Goal: Task Accomplishment & Management: Use online tool/utility

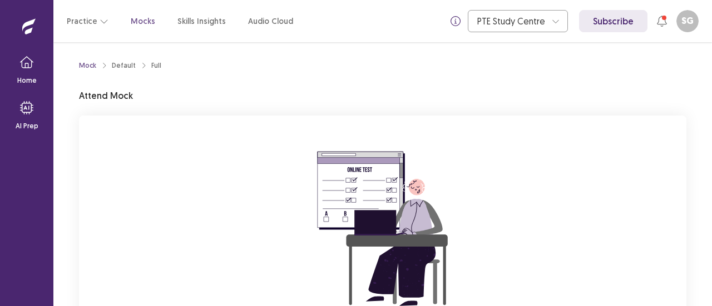
click at [155, 191] on div "You are attempting to start a new mock. Please click on the "Start" button to s…" at bounding box center [382, 264] width 607 height 297
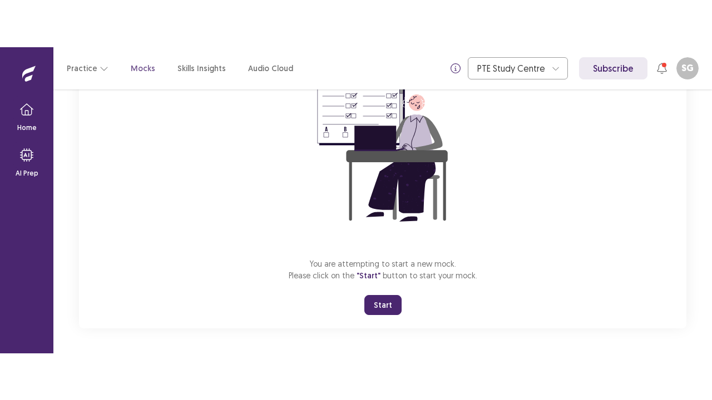
scroll to position [132, 0]
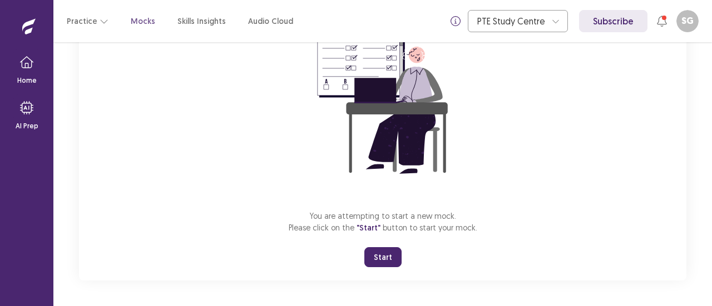
click at [382, 255] on button "Start" at bounding box center [382, 257] width 37 height 20
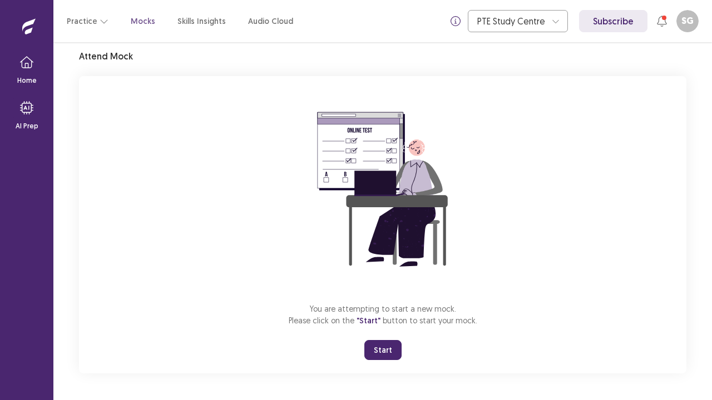
scroll to position [39, 0]
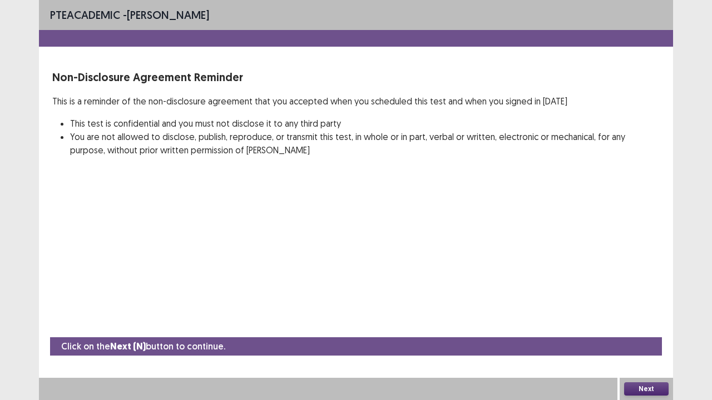
click at [640, 306] on button "Next" at bounding box center [646, 388] width 44 height 13
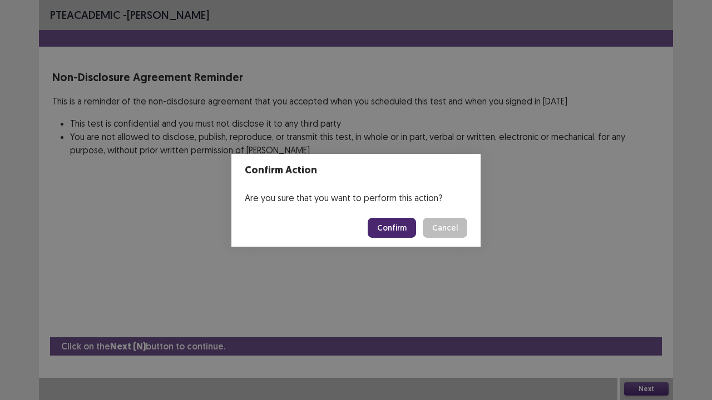
click at [390, 227] on button "Confirm" at bounding box center [391, 228] width 48 height 20
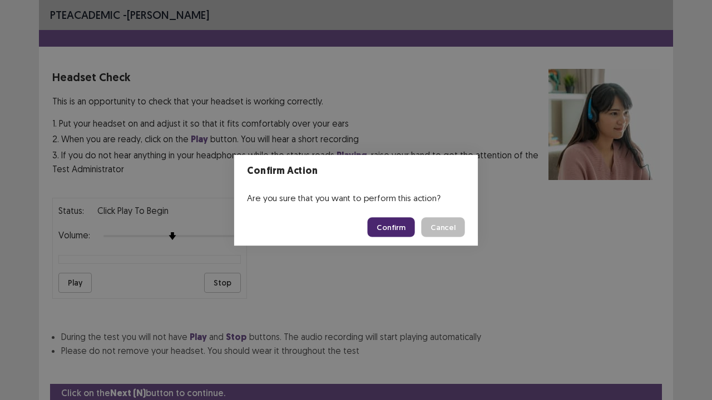
scroll to position [41, 0]
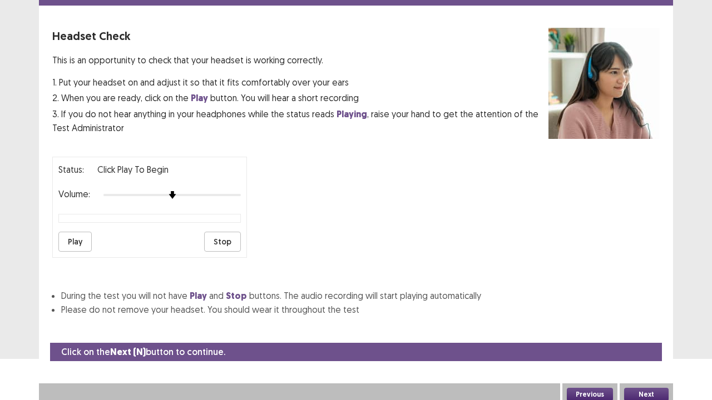
click at [77, 233] on button "Play" at bounding box center [74, 242] width 33 height 20
click at [69, 235] on button "Play" at bounding box center [74, 242] width 33 height 20
click at [643, 306] on button "Next" at bounding box center [646, 394] width 44 height 13
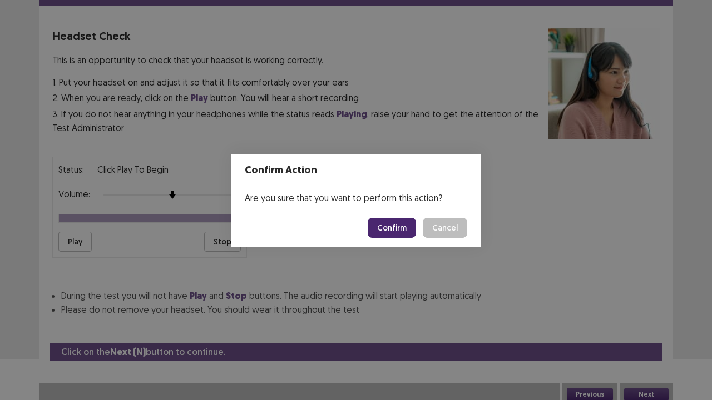
click at [389, 223] on button "Confirm" at bounding box center [391, 228] width 48 height 20
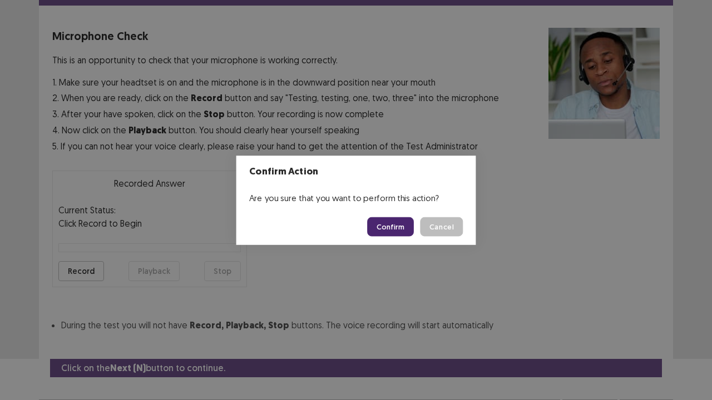
scroll to position [61, 0]
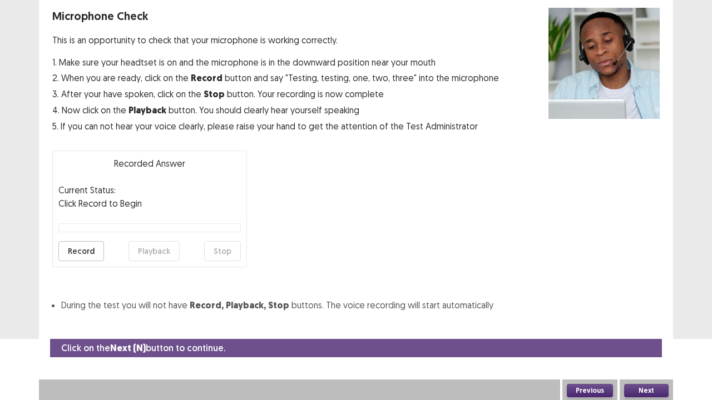
click at [81, 247] on button "Record" at bounding box center [81, 251] width 46 height 20
click at [235, 252] on button "Stop" at bounding box center [222, 251] width 37 height 20
click at [646, 306] on button "Next" at bounding box center [646, 390] width 44 height 13
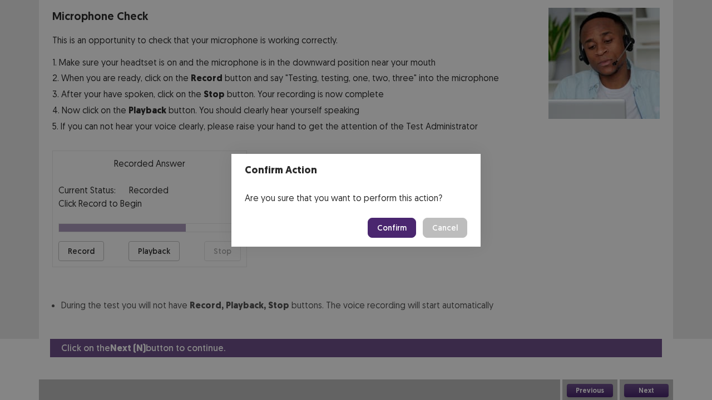
click at [401, 230] on button "Confirm" at bounding box center [391, 228] width 48 height 20
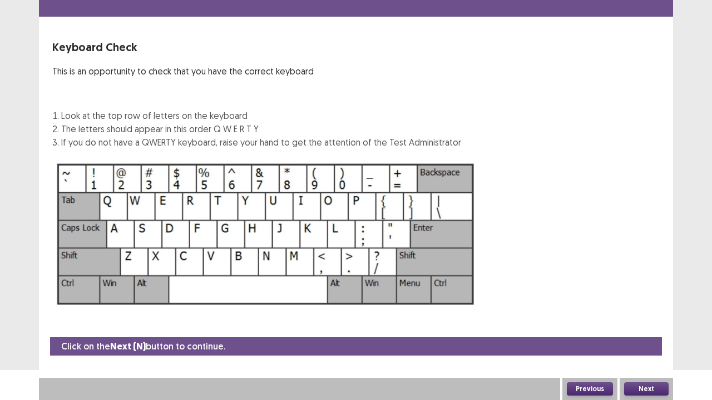
scroll to position [30, 0]
click at [637, 306] on button "Next" at bounding box center [646, 388] width 44 height 13
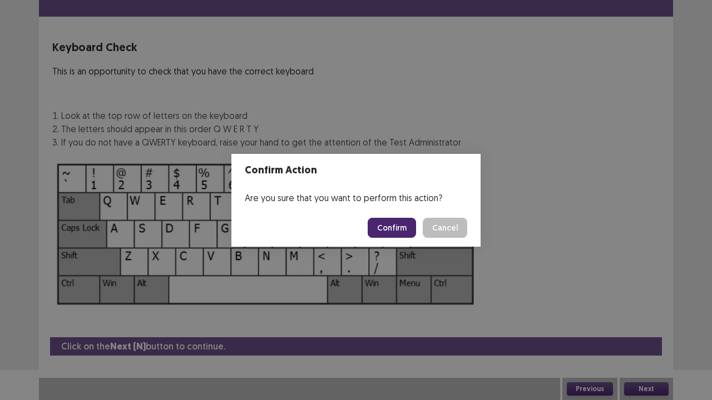
click at [399, 227] on button "Confirm" at bounding box center [391, 228] width 48 height 20
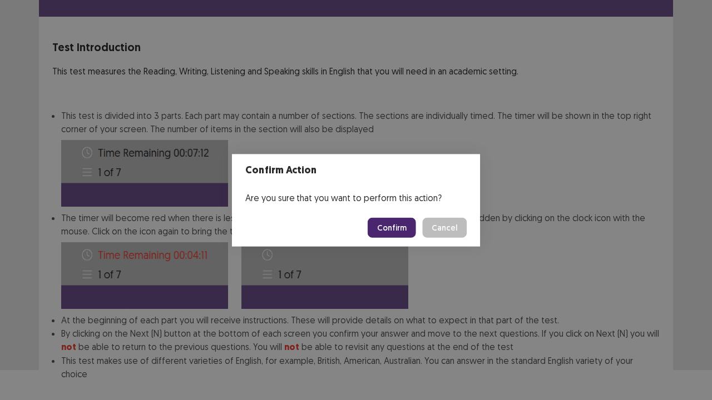
scroll to position [86, 0]
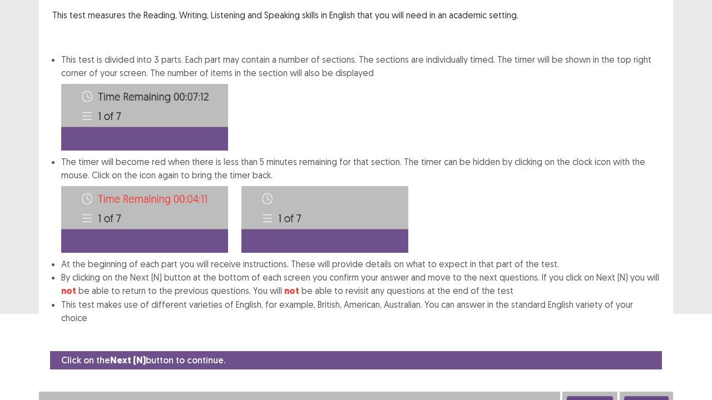
click at [643, 306] on button "Next" at bounding box center [646, 402] width 44 height 13
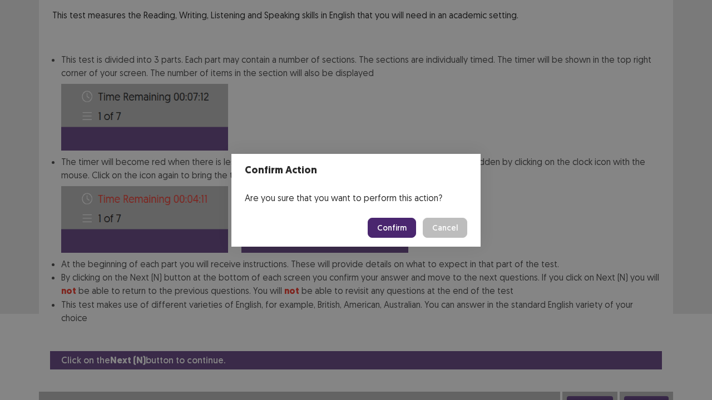
click at [389, 229] on button "Confirm" at bounding box center [391, 228] width 48 height 20
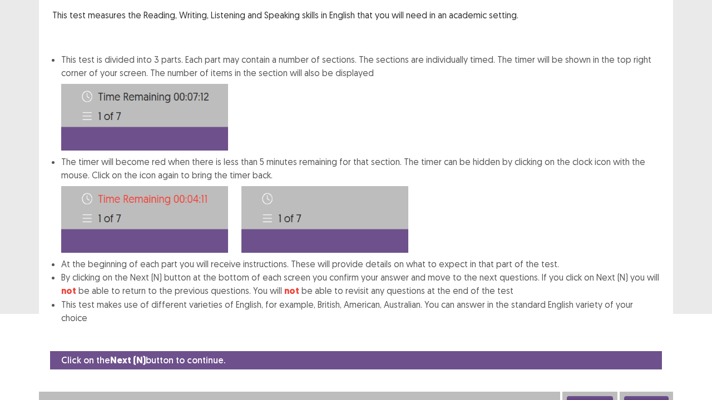
scroll to position [0, 0]
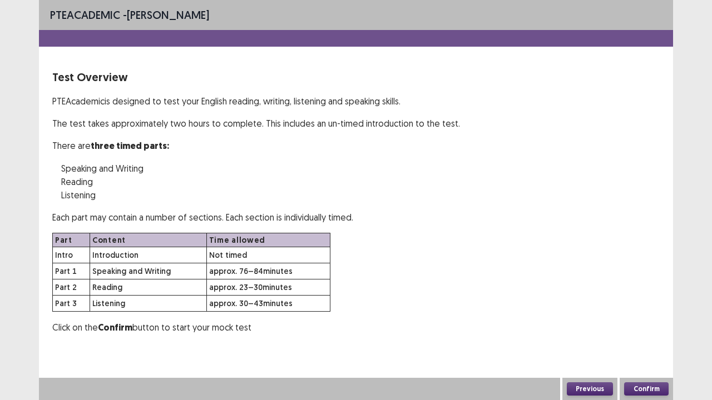
click at [652, 306] on button "Confirm" at bounding box center [646, 388] width 44 height 13
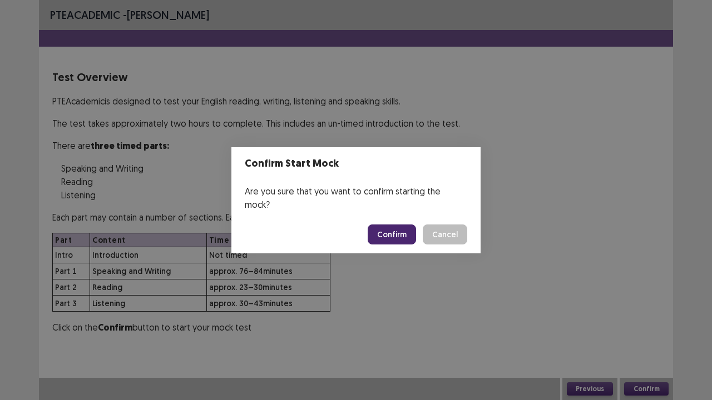
click at [384, 225] on button "Confirm" at bounding box center [391, 235] width 48 height 20
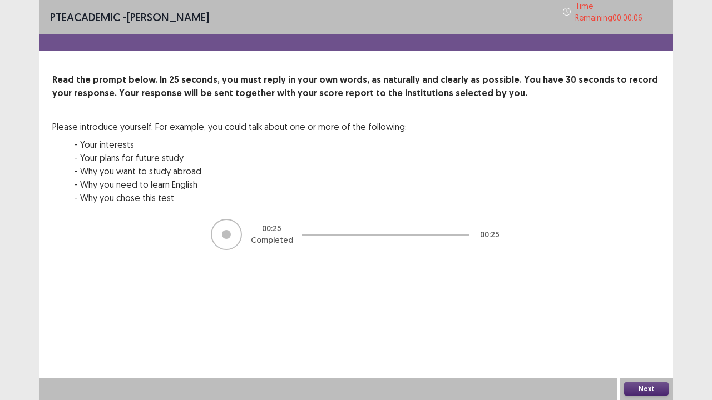
click at [639, 306] on button "Next" at bounding box center [646, 388] width 44 height 13
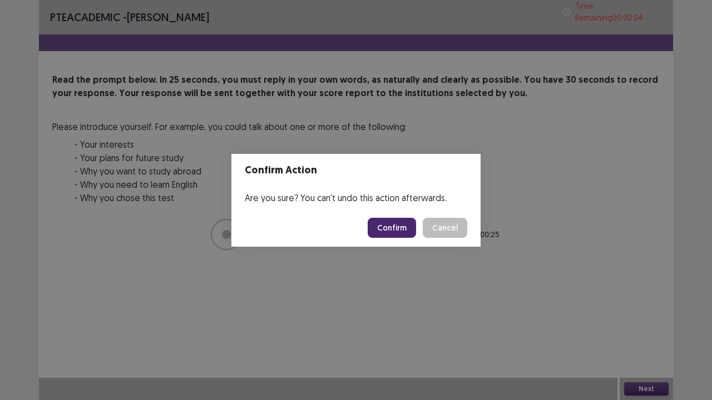
click at [397, 230] on button "Confirm" at bounding box center [391, 228] width 48 height 20
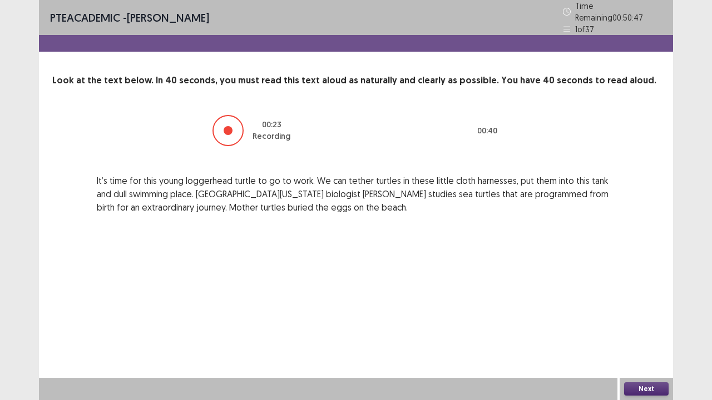
click at [649, 306] on button "Next" at bounding box center [646, 388] width 44 height 13
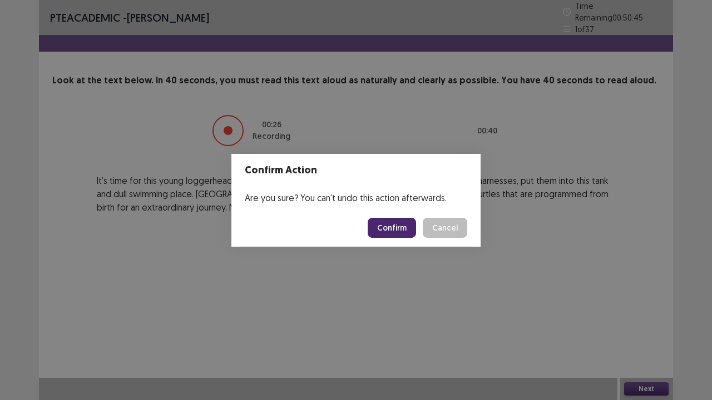
click at [401, 229] on button "Confirm" at bounding box center [391, 228] width 48 height 20
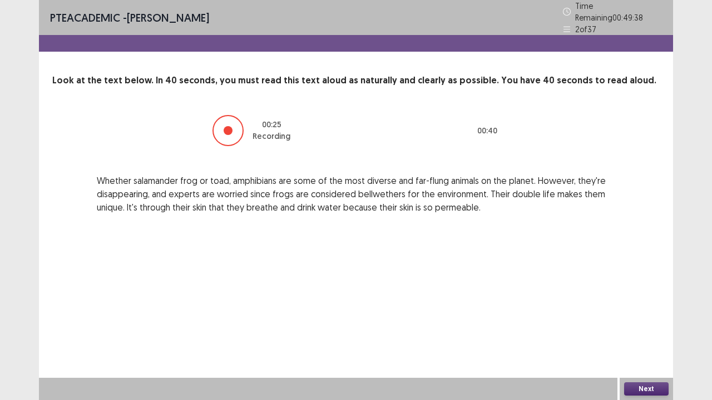
click at [636, 306] on button "Next" at bounding box center [646, 388] width 44 height 13
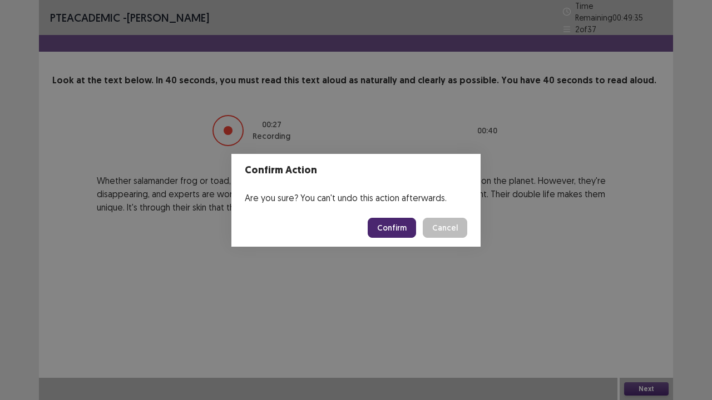
click at [384, 219] on button "Confirm" at bounding box center [391, 228] width 48 height 20
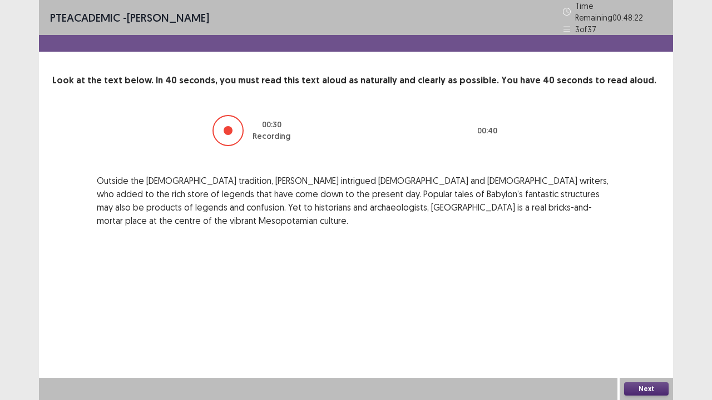
click at [633, 306] on button "Next" at bounding box center [646, 388] width 44 height 13
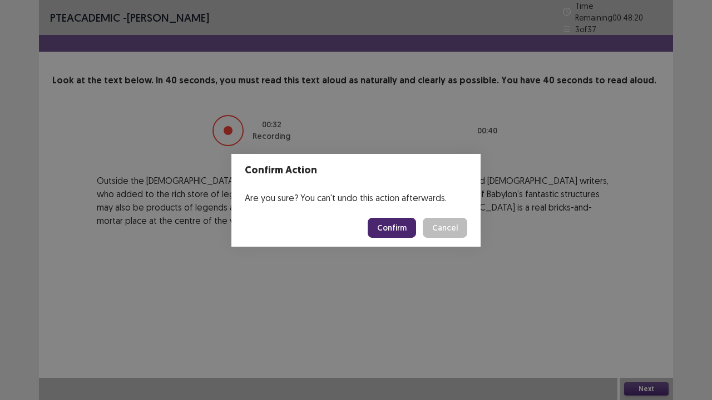
click at [396, 223] on button "Confirm" at bounding box center [391, 228] width 48 height 20
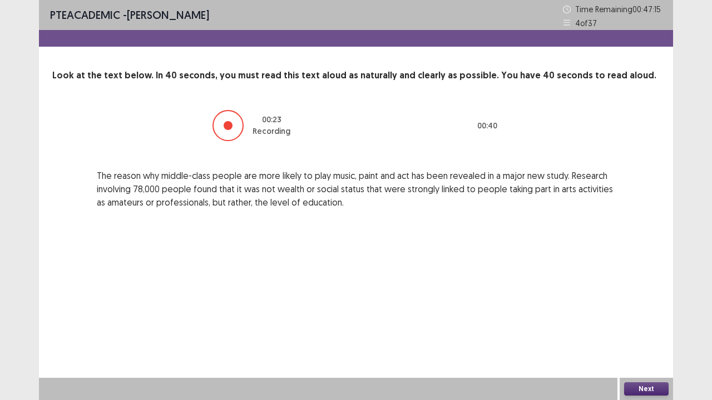
click at [633, 306] on button "Next" at bounding box center [646, 388] width 44 height 13
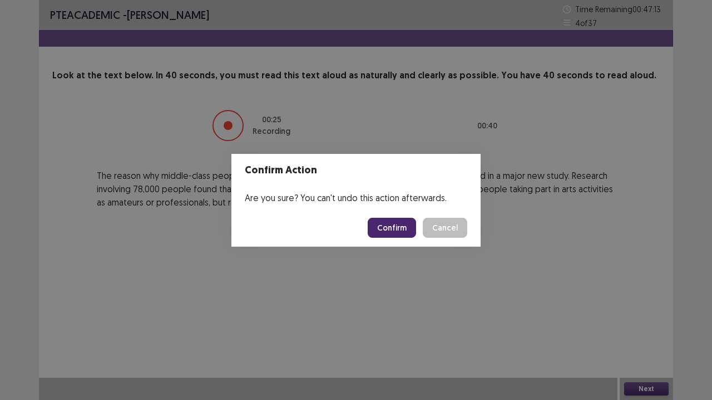
click at [400, 220] on button "Confirm" at bounding box center [391, 228] width 48 height 20
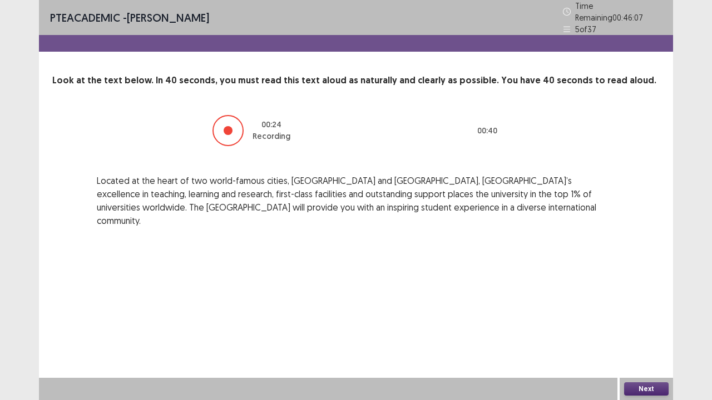
click at [649, 306] on button "Next" at bounding box center [646, 388] width 44 height 13
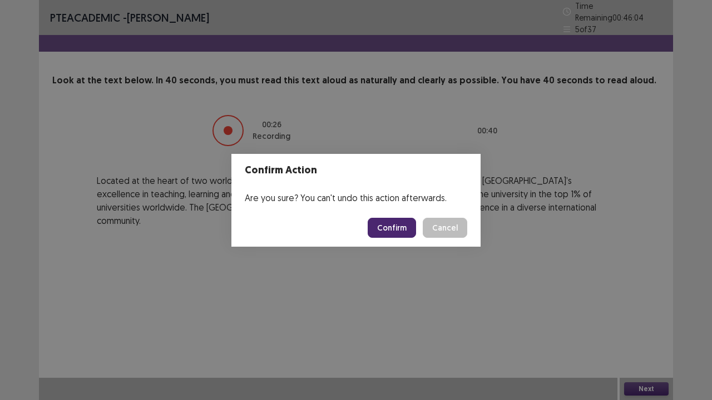
click at [386, 228] on button "Confirm" at bounding box center [391, 228] width 48 height 20
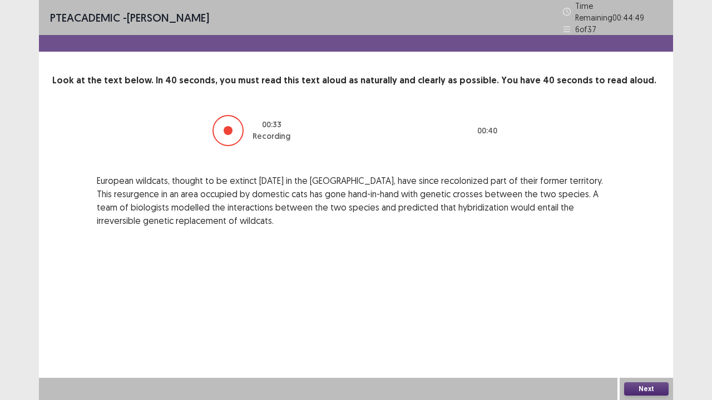
click at [644, 306] on button "Next" at bounding box center [646, 388] width 44 height 13
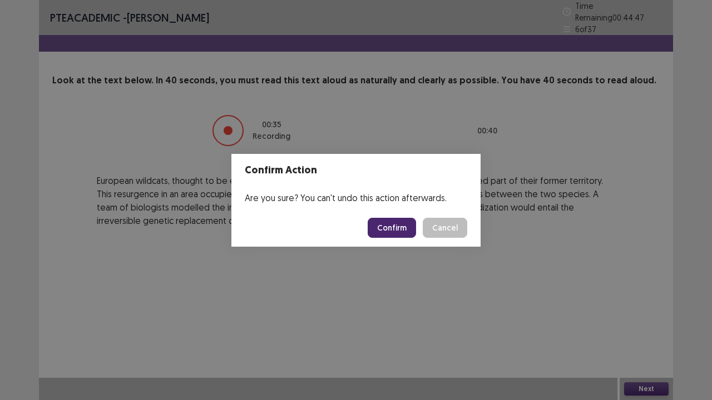
click at [389, 224] on button "Confirm" at bounding box center [391, 228] width 48 height 20
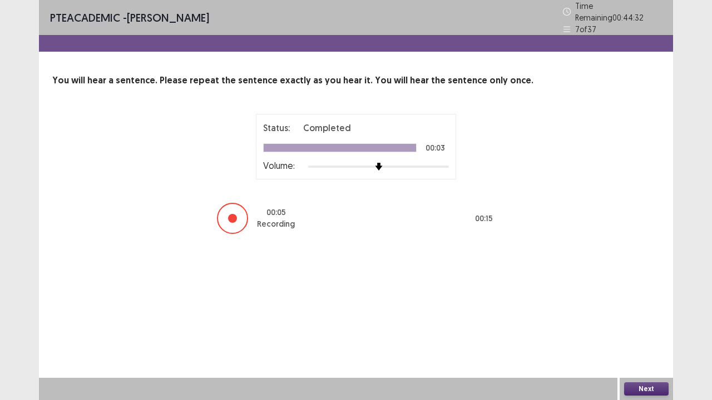
click at [636, 306] on button "Next" at bounding box center [646, 388] width 44 height 13
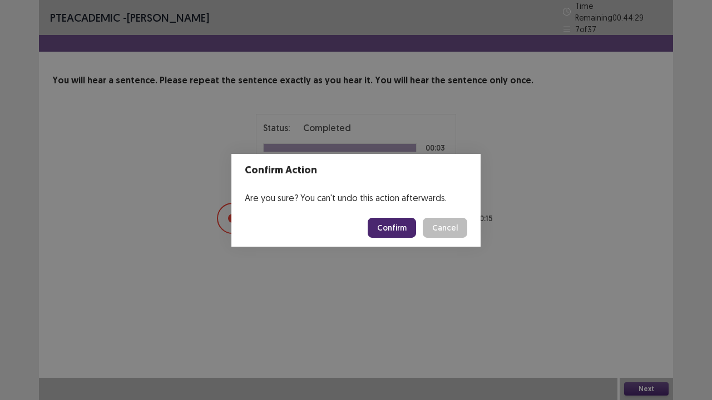
click at [394, 223] on button "Confirm" at bounding box center [391, 228] width 48 height 20
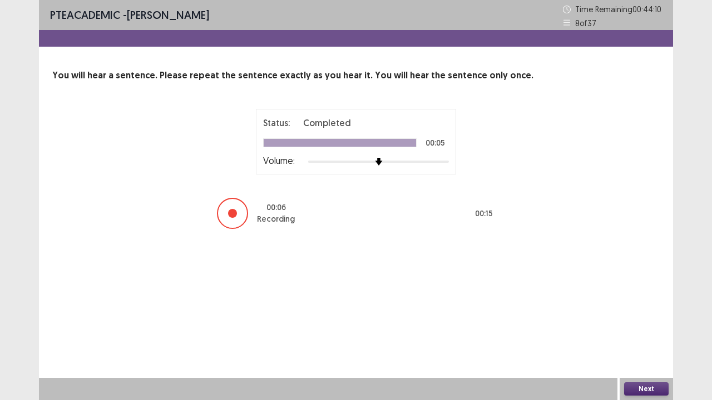
click at [650, 306] on button "Next" at bounding box center [646, 388] width 44 height 13
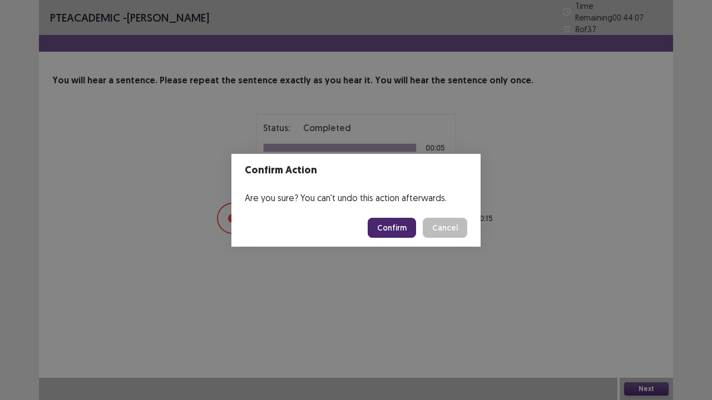
click at [388, 225] on button "Confirm" at bounding box center [391, 228] width 48 height 20
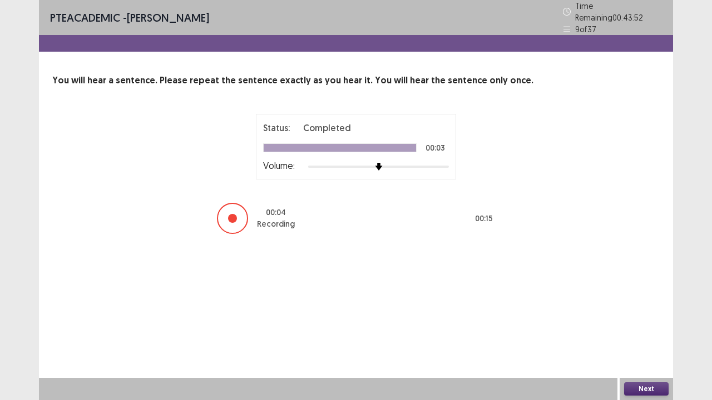
click at [653, 306] on button "Next" at bounding box center [646, 388] width 44 height 13
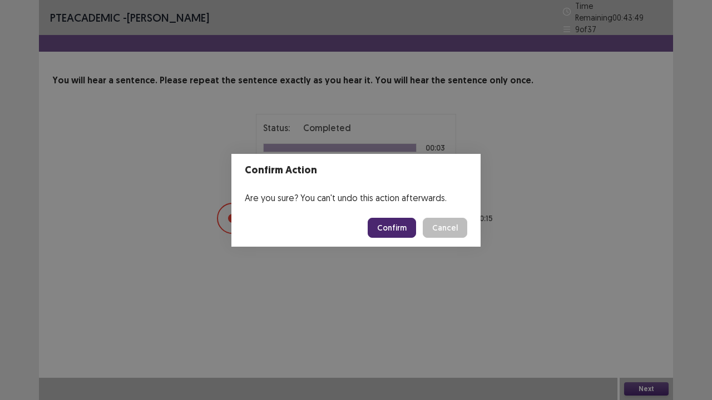
click at [404, 227] on button "Confirm" at bounding box center [391, 228] width 48 height 20
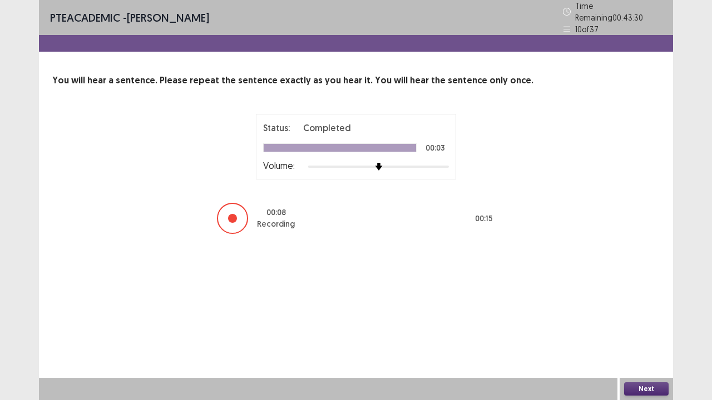
click at [644, 306] on button "Next" at bounding box center [646, 388] width 44 height 13
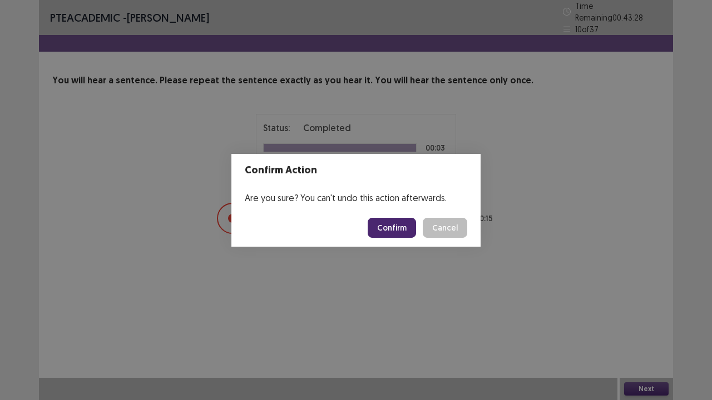
click at [398, 223] on button "Confirm" at bounding box center [391, 228] width 48 height 20
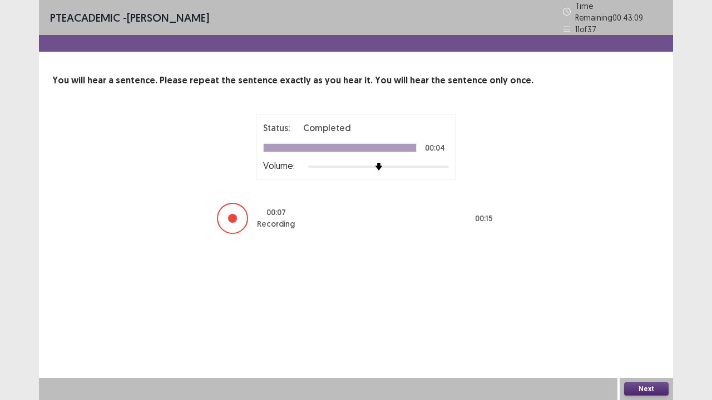
click at [643, 306] on button "Next" at bounding box center [646, 388] width 44 height 13
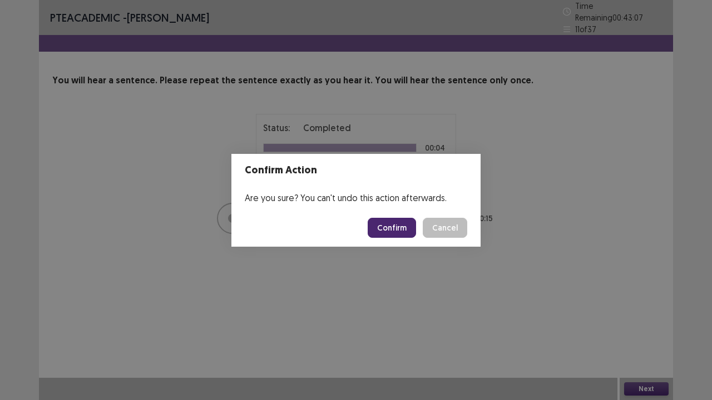
click at [402, 225] on button "Confirm" at bounding box center [391, 228] width 48 height 20
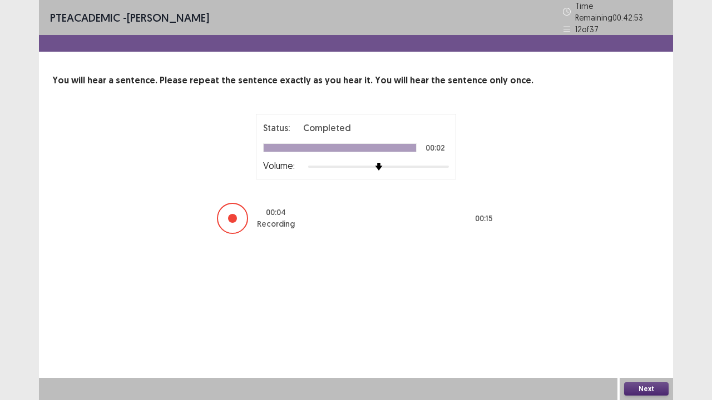
click at [635, 306] on button "Next" at bounding box center [646, 388] width 44 height 13
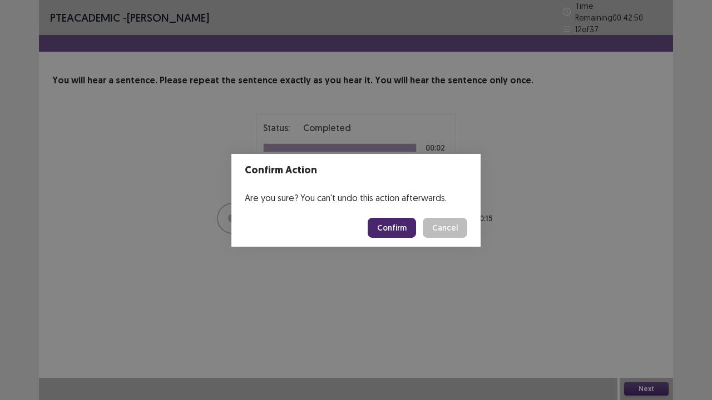
click at [392, 225] on button "Confirm" at bounding box center [391, 228] width 48 height 20
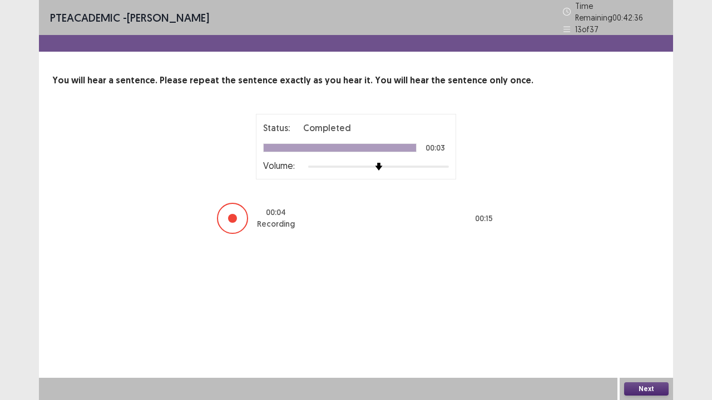
click at [638, 306] on button "Next" at bounding box center [646, 388] width 44 height 13
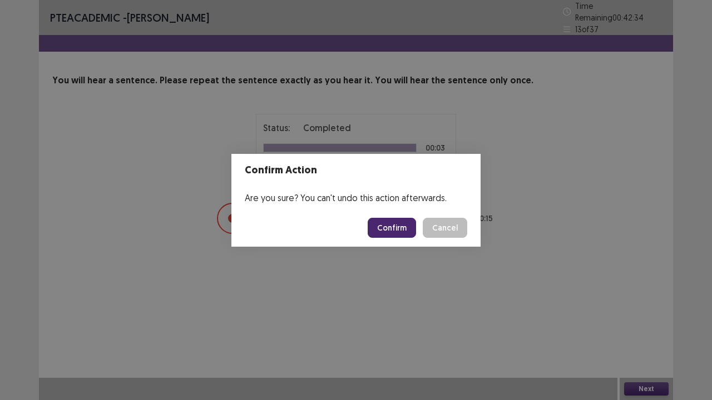
click at [395, 225] on button "Confirm" at bounding box center [391, 228] width 48 height 20
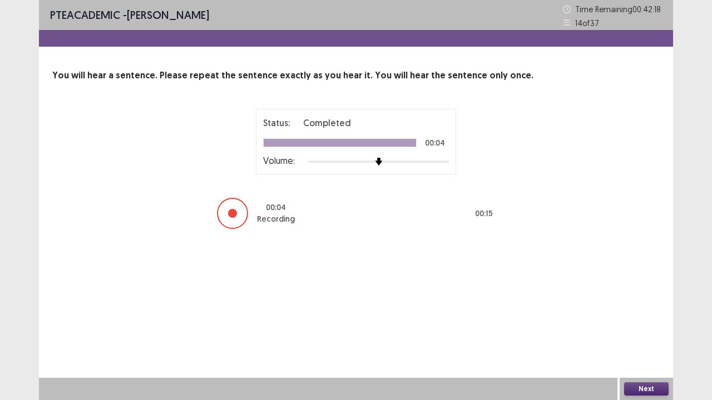
click at [634, 306] on button "Next" at bounding box center [646, 388] width 44 height 13
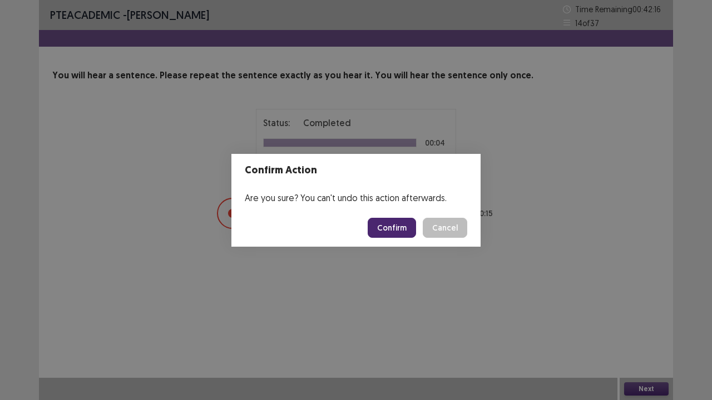
click at [399, 223] on button "Confirm" at bounding box center [391, 228] width 48 height 20
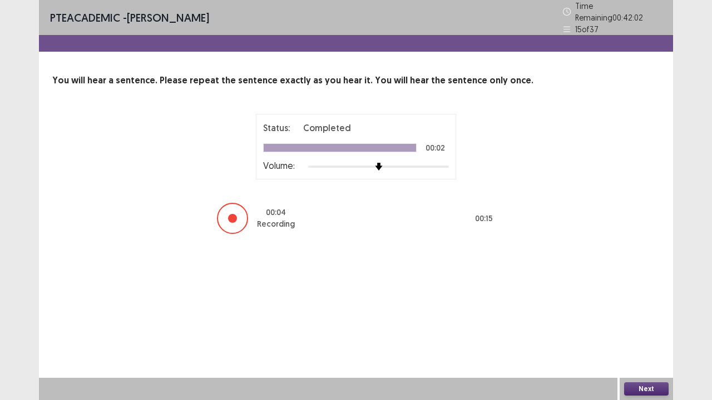
click at [650, 306] on button "Next" at bounding box center [646, 388] width 44 height 13
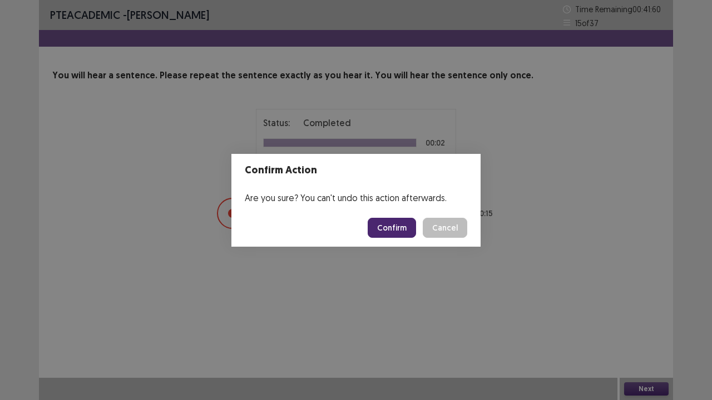
click at [411, 232] on button "Confirm" at bounding box center [391, 228] width 48 height 20
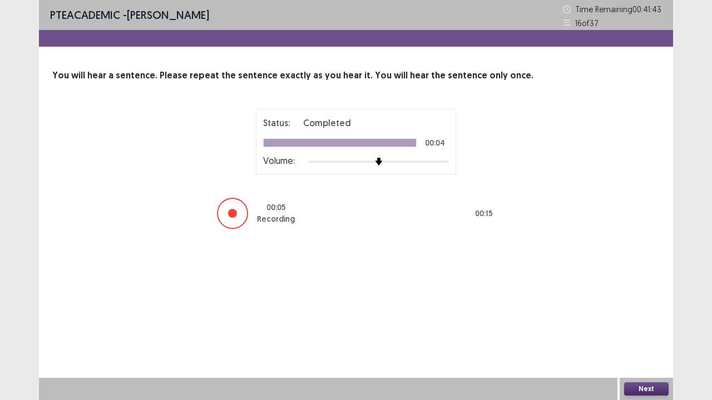
click at [633, 306] on button "Next" at bounding box center [646, 388] width 44 height 13
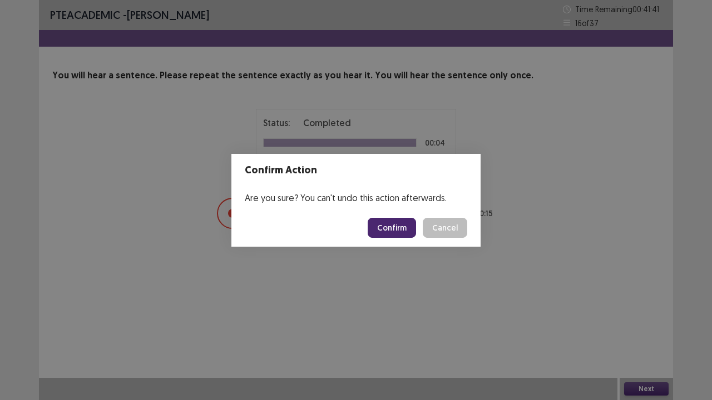
click at [395, 225] on button "Confirm" at bounding box center [391, 228] width 48 height 20
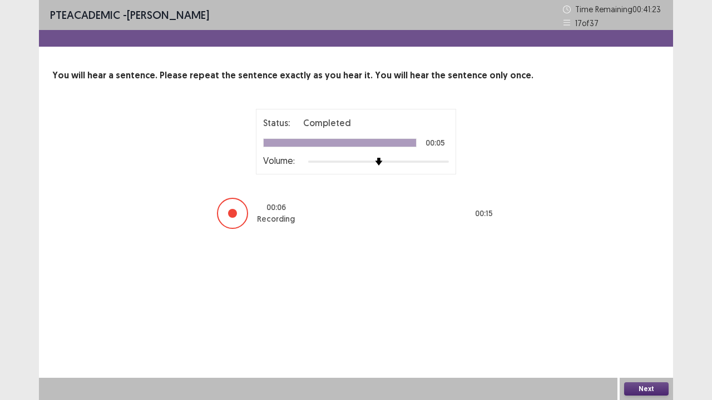
click at [640, 306] on button "Next" at bounding box center [646, 388] width 44 height 13
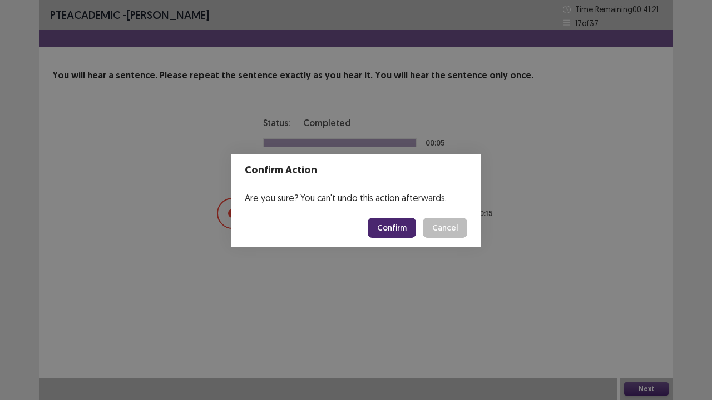
click at [391, 228] on button "Confirm" at bounding box center [391, 228] width 48 height 20
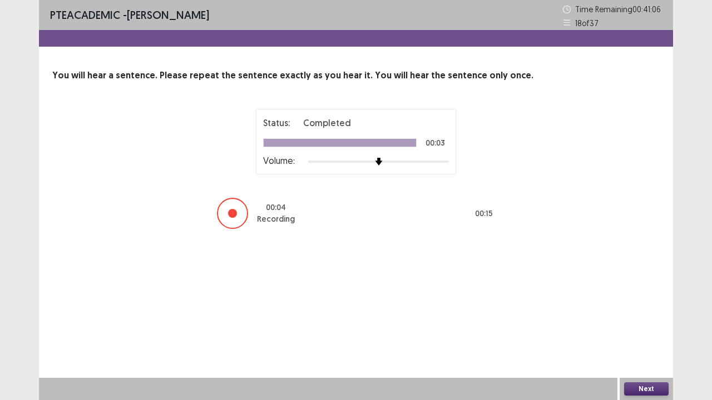
click at [630, 306] on button "Next" at bounding box center [646, 388] width 44 height 13
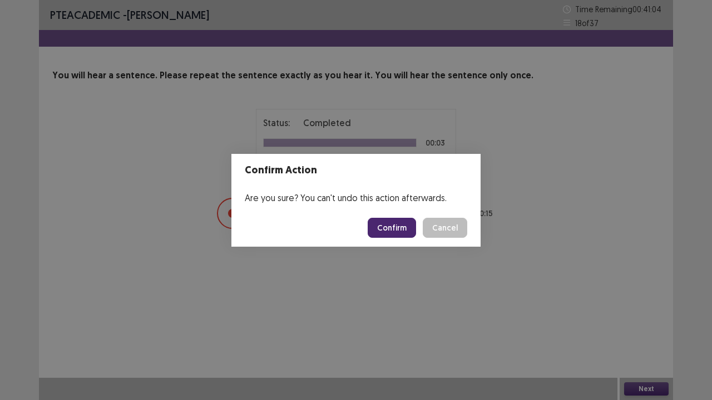
click at [386, 227] on button "Confirm" at bounding box center [391, 228] width 48 height 20
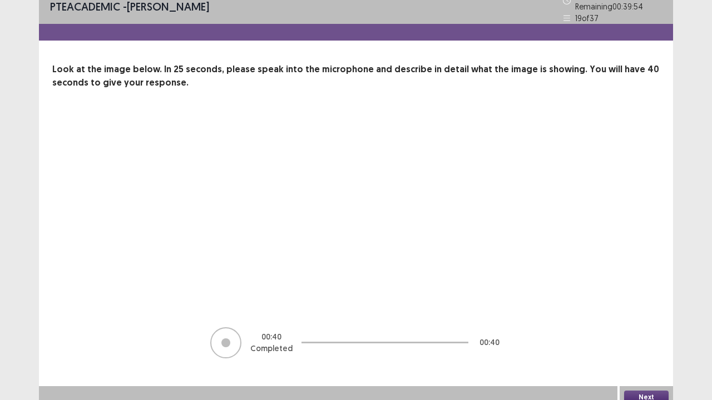
scroll to position [14, 0]
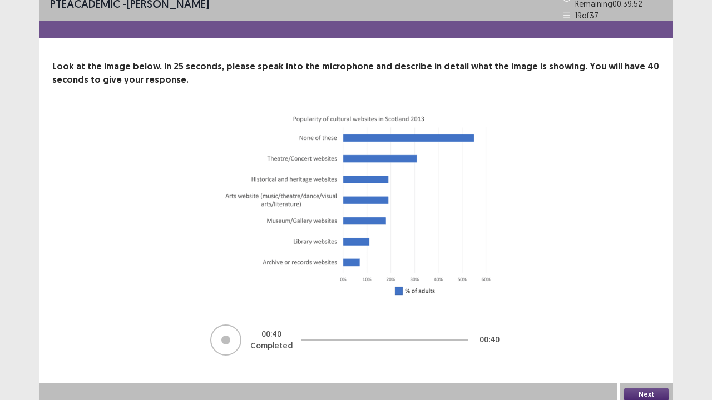
click at [636, 306] on button "Next" at bounding box center [646, 394] width 44 height 13
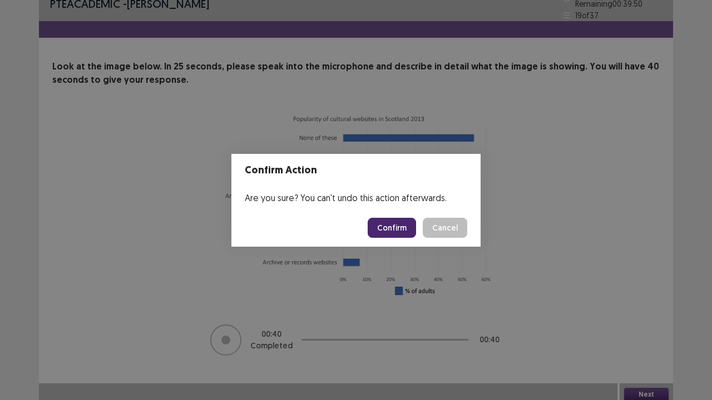
click at [389, 228] on button "Confirm" at bounding box center [391, 228] width 48 height 20
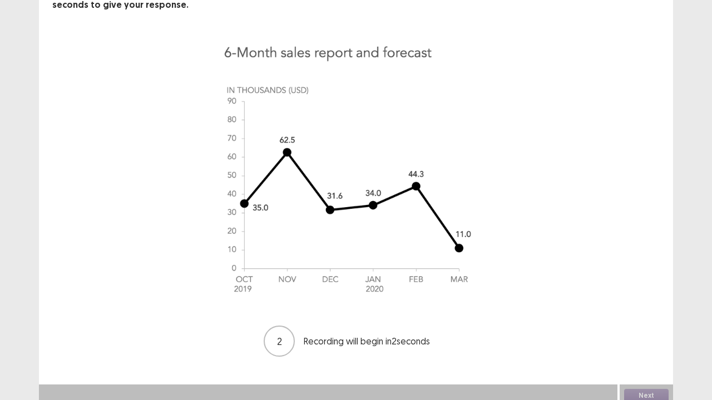
scroll to position [90, 0]
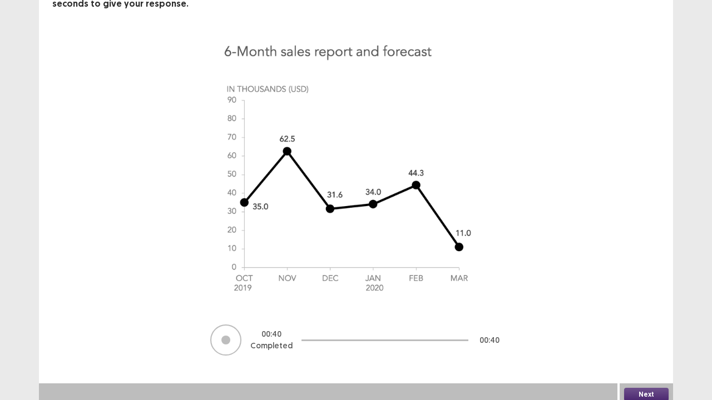
click at [643, 306] on button "Next" at bounding box center [646, 394] width 44 height 13
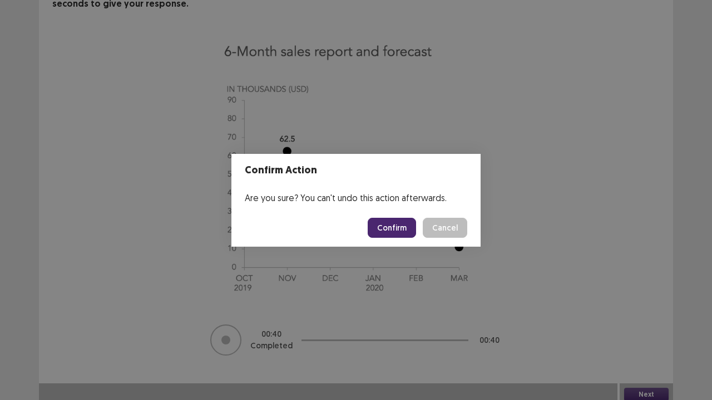
click at [391, 225] on button "Confirm" at bounding box center [391, 228] width 48 height 20
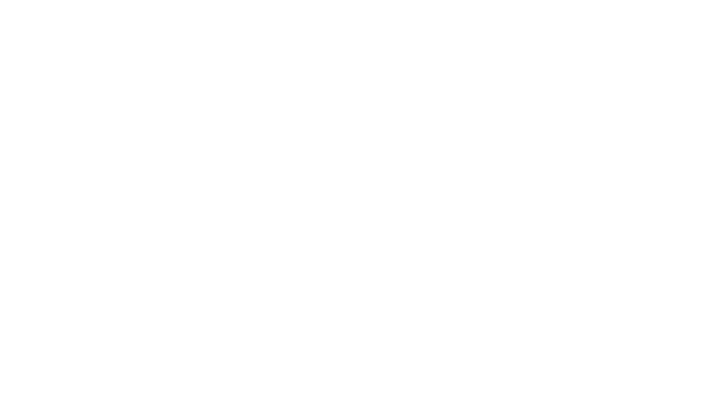
scroll to position [0, 0]
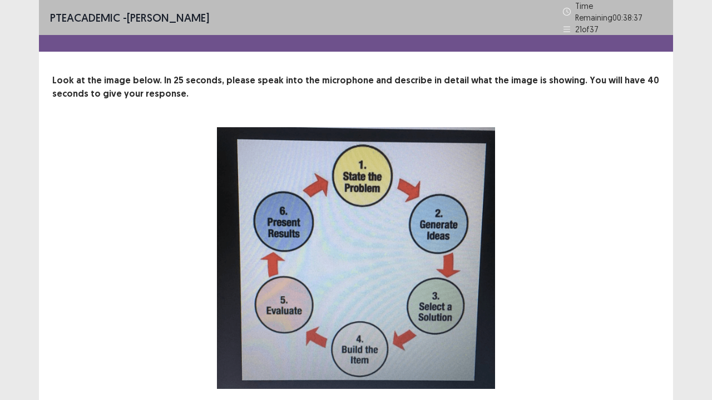
click at [573, 304] on div "23 Recording will begin in 23 seconds" at bounding box center [356, 285] width 518 height 317
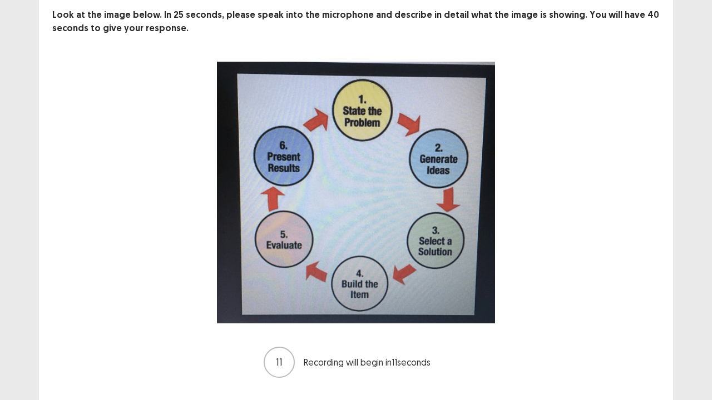
scroll to position [88, 0]
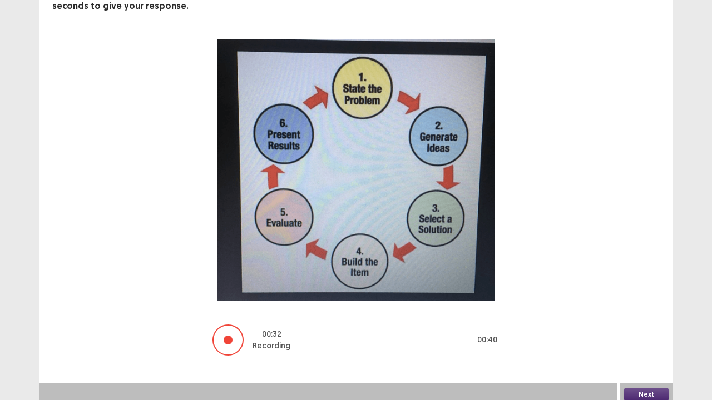
click at [649, 306] on button "Next" at bounding box center [646, 394] width 44 height 13
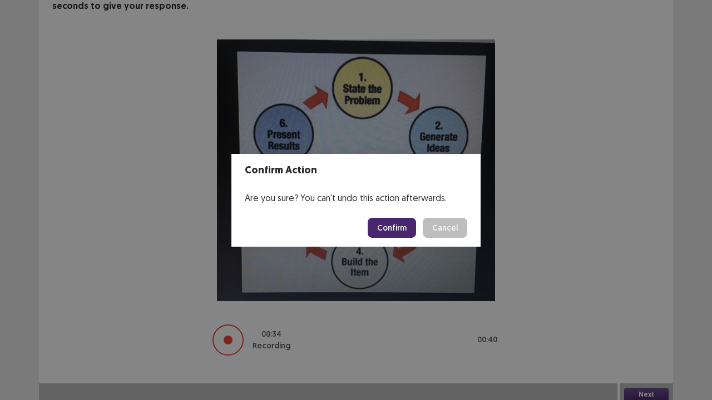
click at [398, 225] on button "Confirm" at bounding box center [391, 228] width 48 height 20
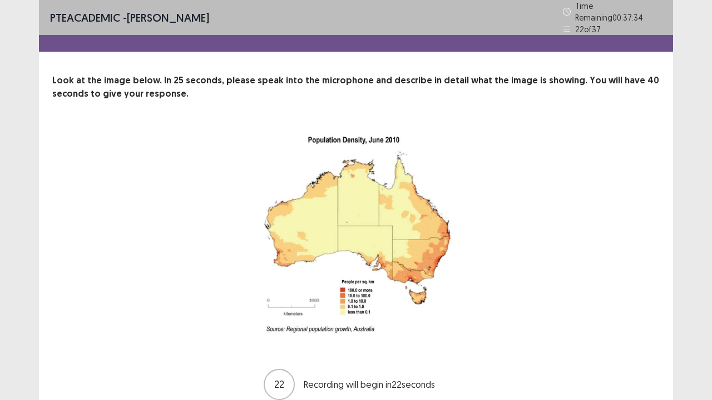
click at [523, 235] on div "22 Recording will begin in 22 seconds" at bounding box center [356, 264] width 518 height 274
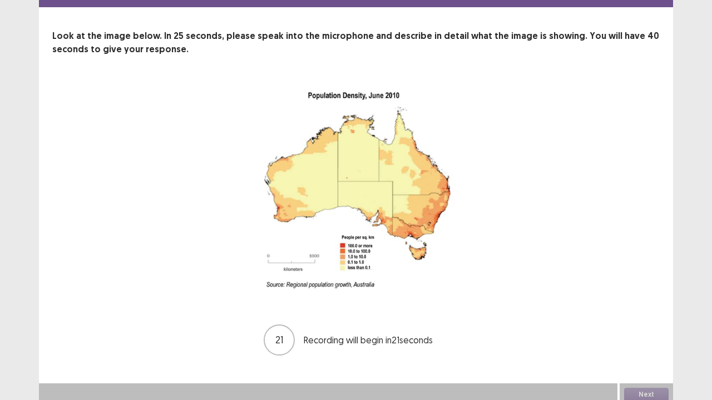
scroll to position [45, 0]
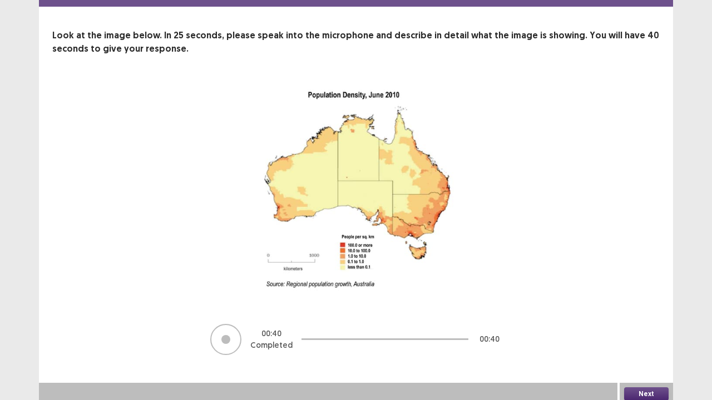
click at [638, 306] on button "Next" at bounding box center [646, 393] width 44 height 13
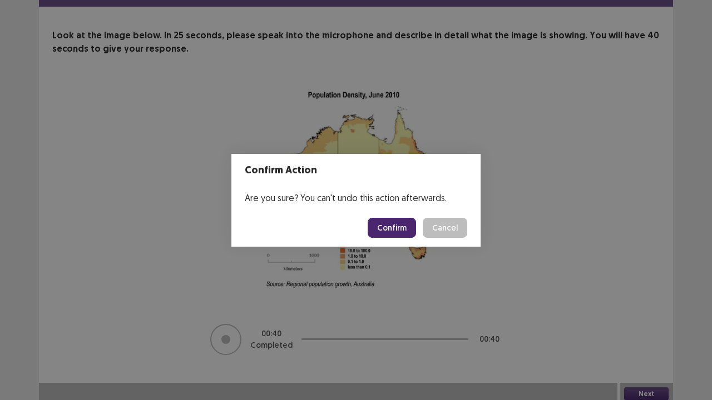
click at [392, 229] on button "Confirm" at bounding box center [391, 228] width 48 height 20
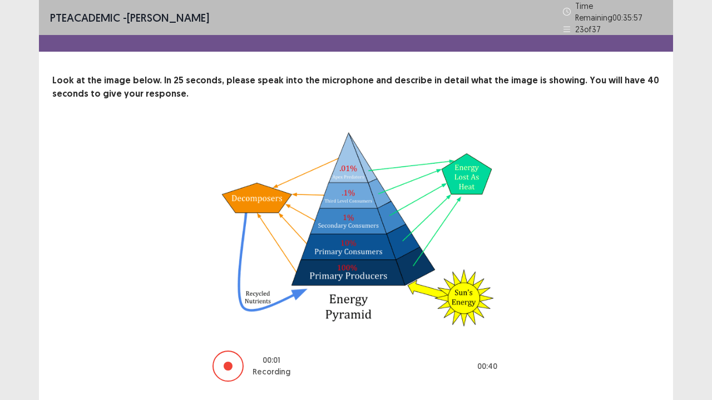
click at [584, 212] on div "00 : 01 Recording 00 : 40" at bounding box center [356, 255] width 518 height 256
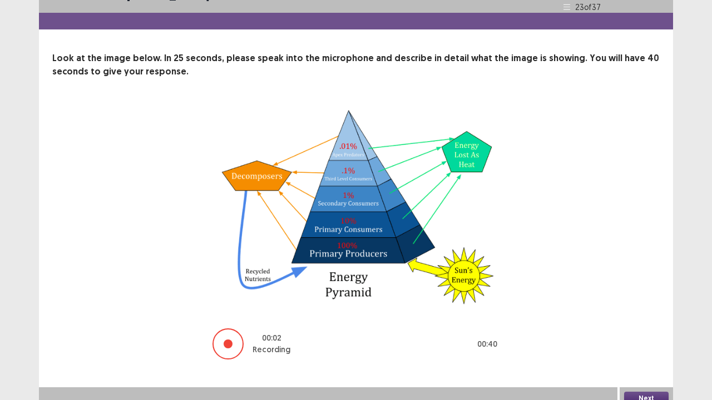
scroll to position [27, 0]
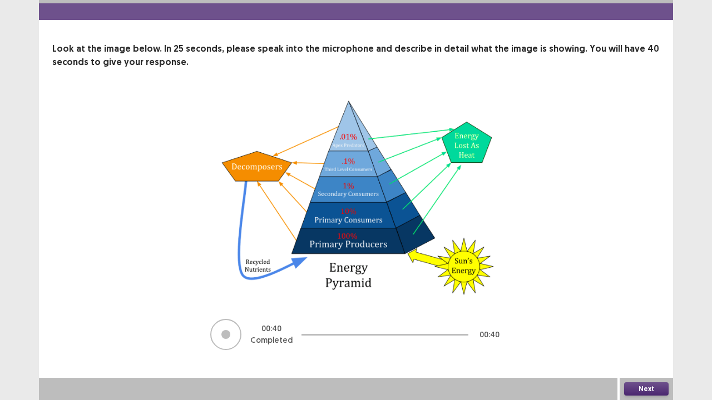
click at [658, 306] on button "Next" at bounding box center [646, 388] width 44 height 13
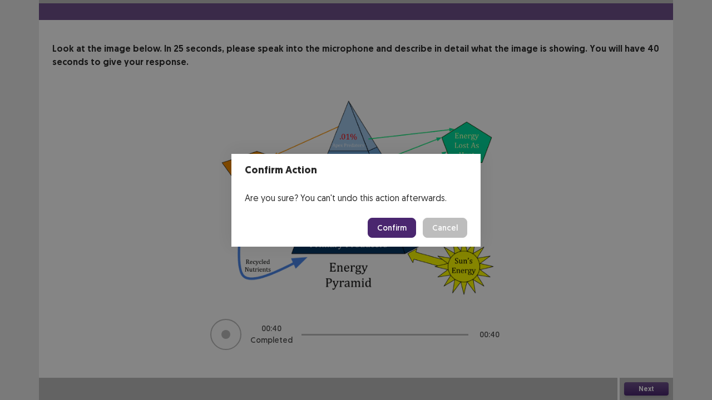
click at [384, 227] on button "Confirm" at bounding box center [391, 228] width 48 height 20
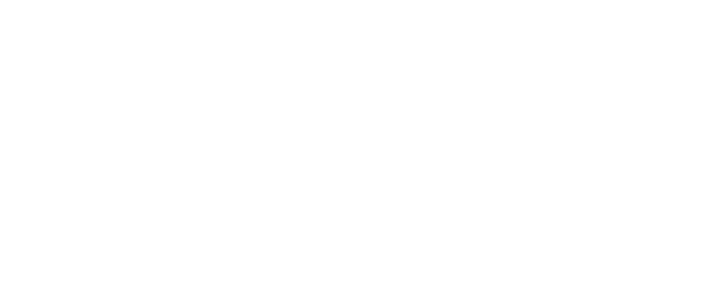
scroll to position [0, 0]
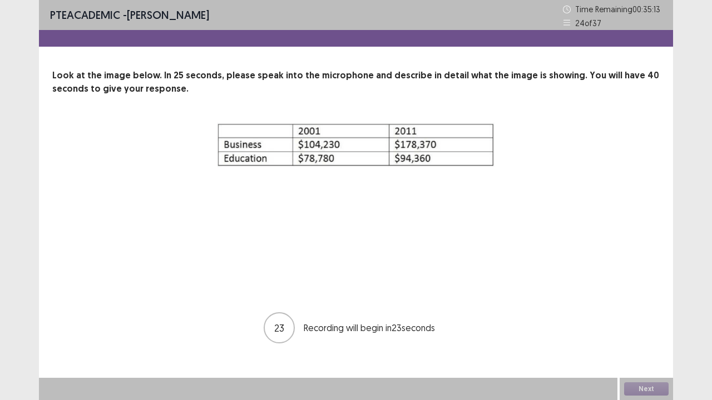
click at [604, 222] on div "23 Recording will begin in 23 seconds" at bounding box center [356, 233] width 518 height 222
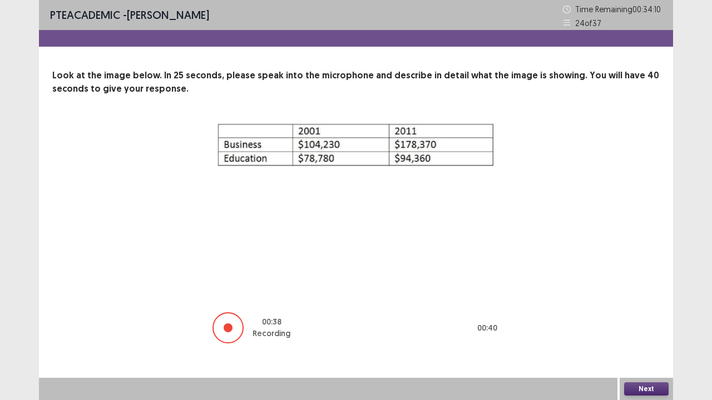
click at [649, 306] on button "Next" at bounding box center [646, 388] width 44 height 13
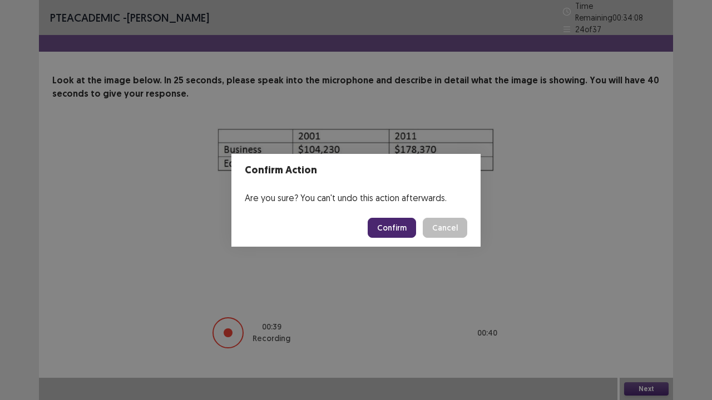
click at [411, 225] on button "Confirm" at bounding box center [391, 228] width 48 height 20
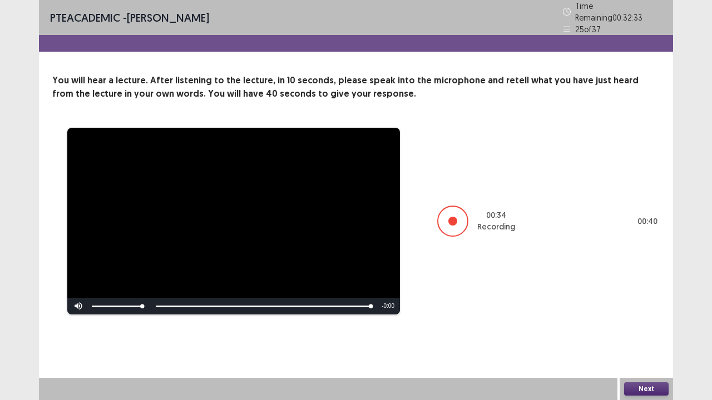
click at [645, 306] on button "Next" at bounding box center [646, 388] width 44 height 13
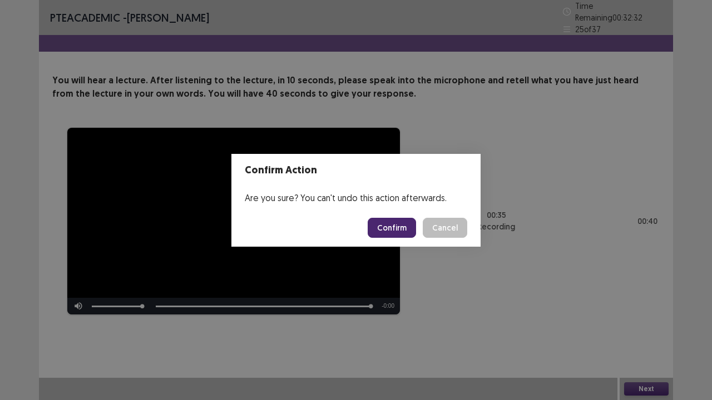
click at [400, 230] on button "Confirm" at bounding box center [391, 228] width 48 height 20
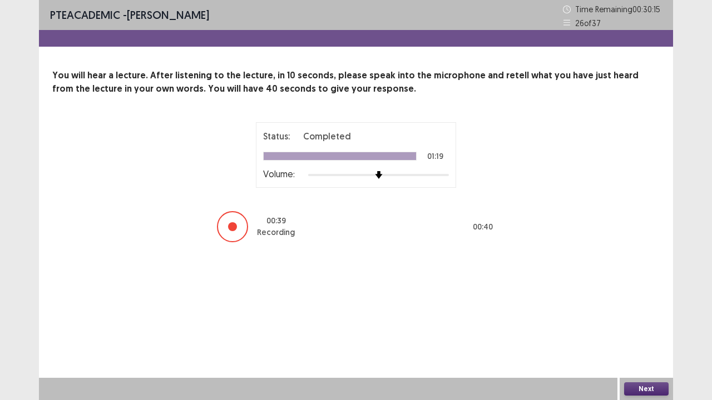
click at [640, 306] on button "Next" at bounding box center [646, 388] width 44 height 13
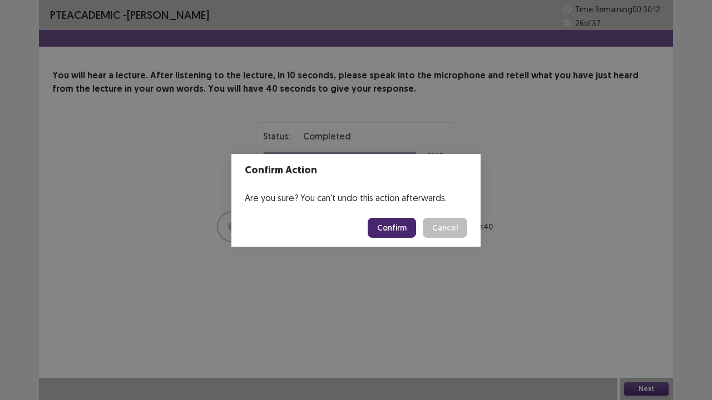
click at [404, 229] on button "Confirm" at bounding box center [391, 228] width 48 height 20
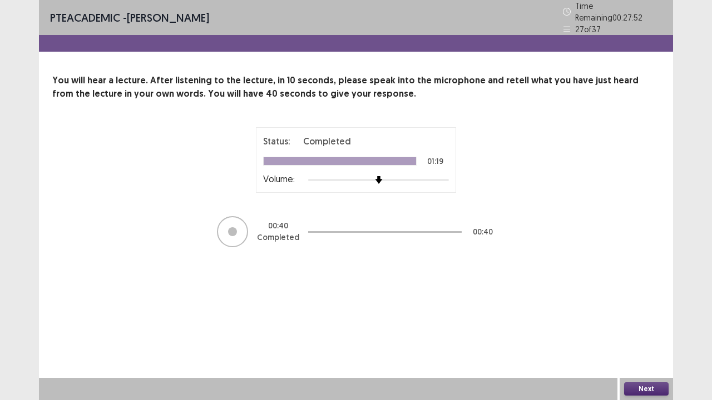
click at [633, 306] on button "Next" at bounding box center [646, 388] width 44 height 13
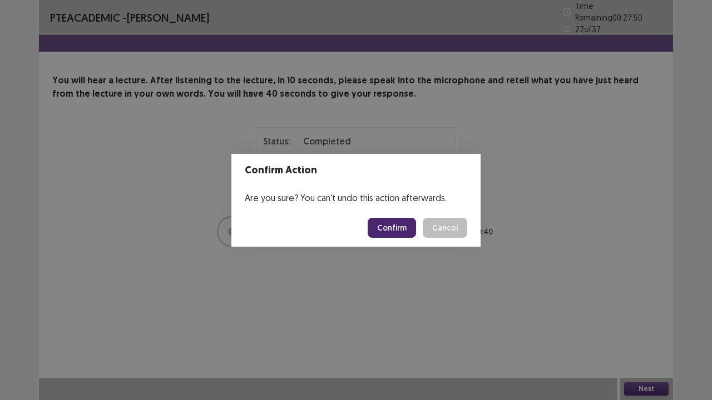
click at [396, 227] on button "Confirm" at bounding box center [391, 228] width 48 height 20
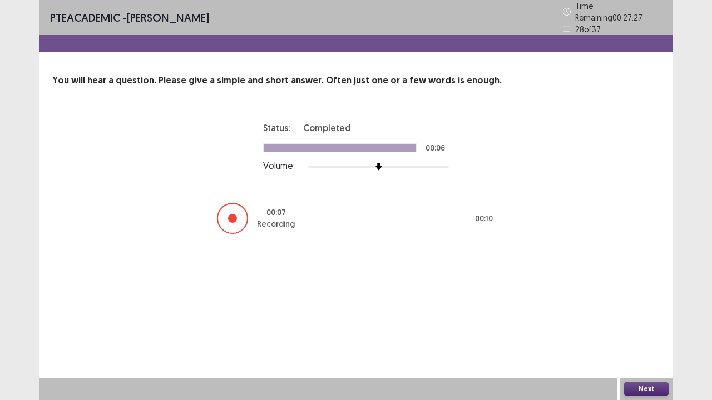
click at [635, 306] on button "Next" at bounding box center [646, 388] width 44 height 13
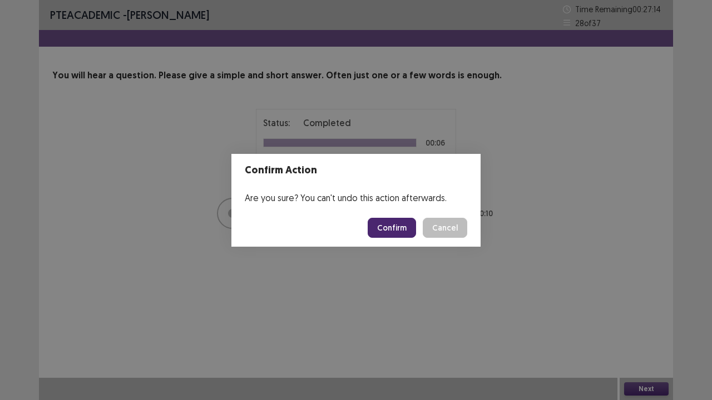
click at [389, 227] on button "Confirm" at bounding box center [391, 228] width 48 height 20
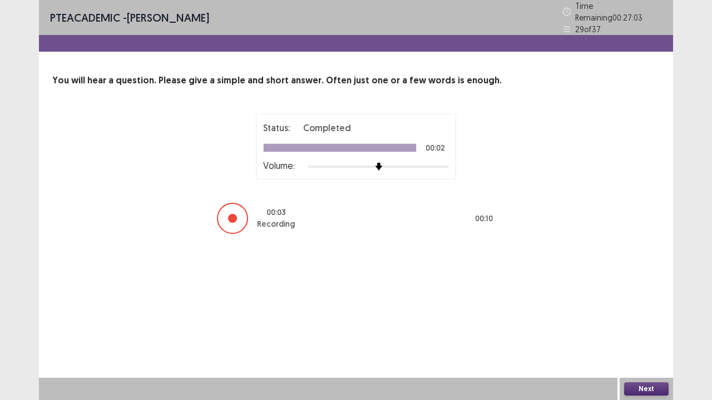
click at [640, 306] on button "Next" at bounding box center [646, 388] width 44 height 13
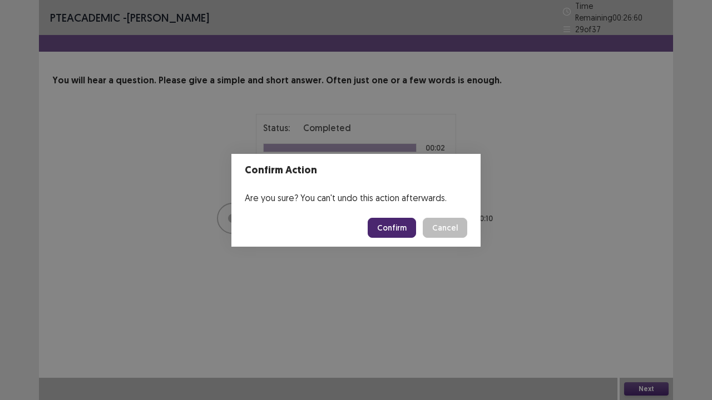
click at [400, 225] on button "Confirm" at bounding box center [391, 228] width 48 height 20
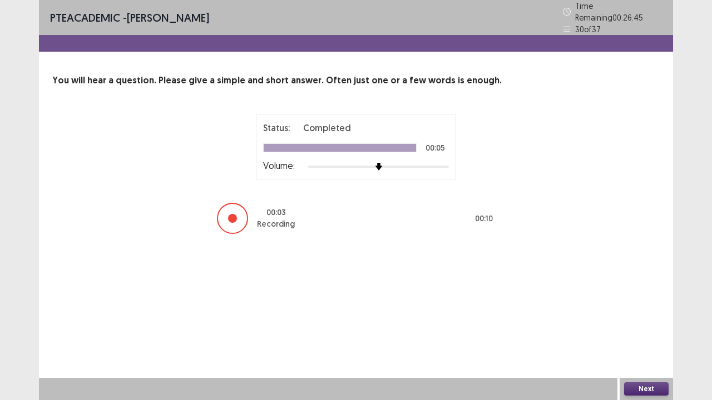
click at [645, 306] on button "Next" at bounding box center [646, 388] width 44 height 13
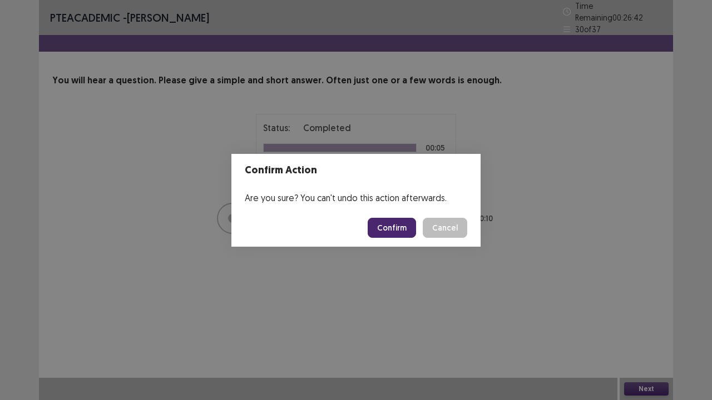
click at [391, 223] on button "Confirm" at bounding box center [391, 228] width 48 height 20
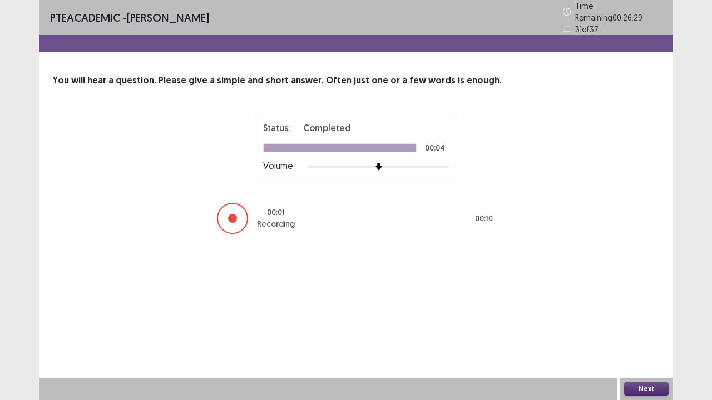
click at [631, 306] on button "Next" at bounding box center [646, 388] width 44 height 13
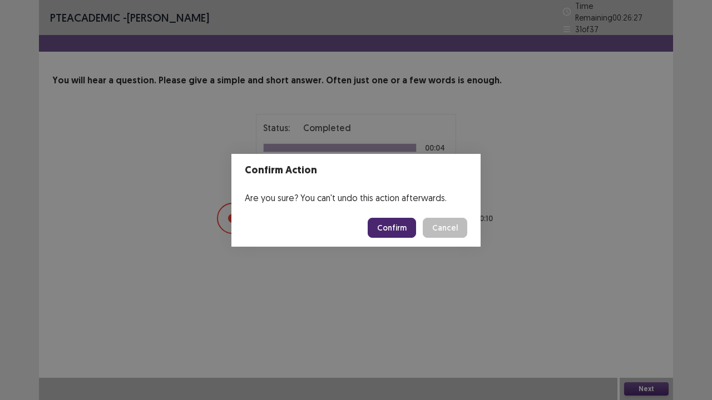
click at [399, 221] on button "Confirm" at bounding box center [391, 228] width 48 height 20
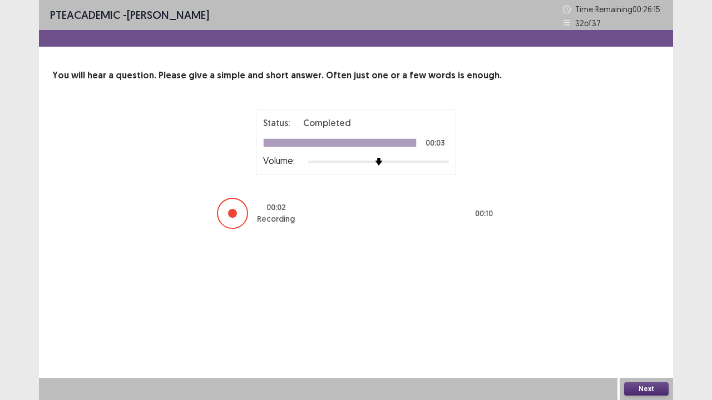
click at [643, 306] on button "Next" at bounding box center [646, 388] width 44 height 13
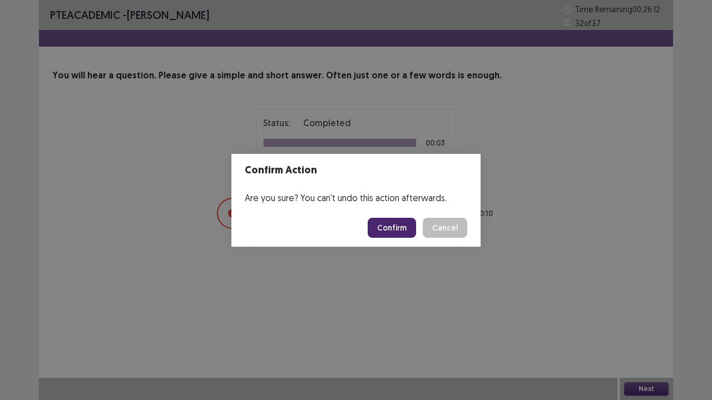
click at [392, 221] on button "Confirm" at bounding box center [391, 228] width 48 height 20
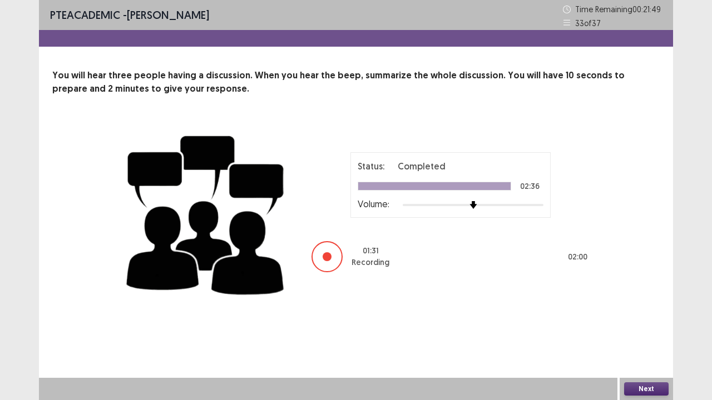
click at [630, 306] on button "Next" at bounding box center [646, 388] width 44 height 13
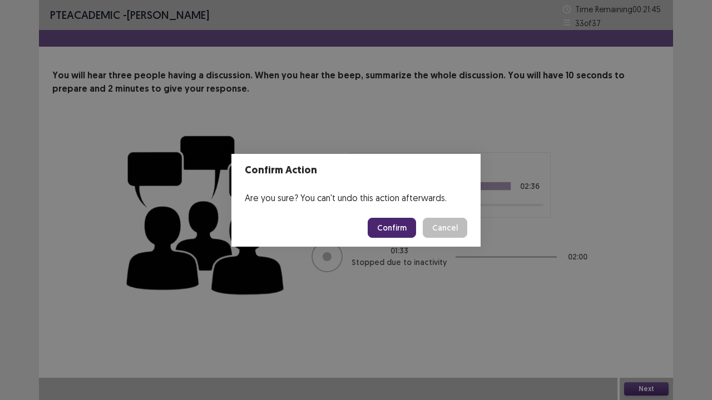
click at [394, 236] on button "Confirm" at bounding box center [391, 228] width 48 height 20
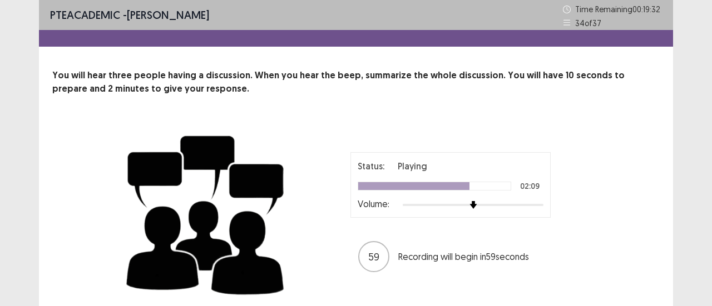
click at [685, 38] on div "PTE academic - [PERSON_NAME] Time Remaining 00 : 19 : 32 34 of 37 You will hear…" at bounding box center [356, 176] width 712 height 353
